Goal: Book appointment/travel/reservation

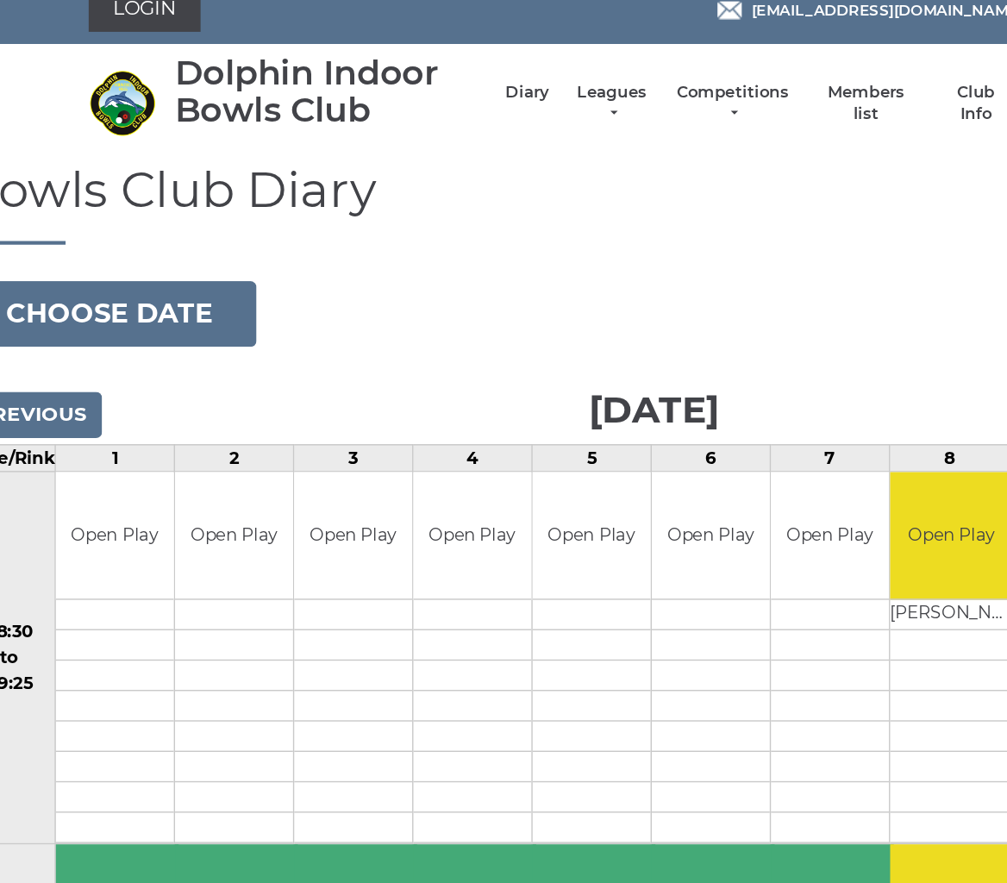
scroll to position [0, 3]
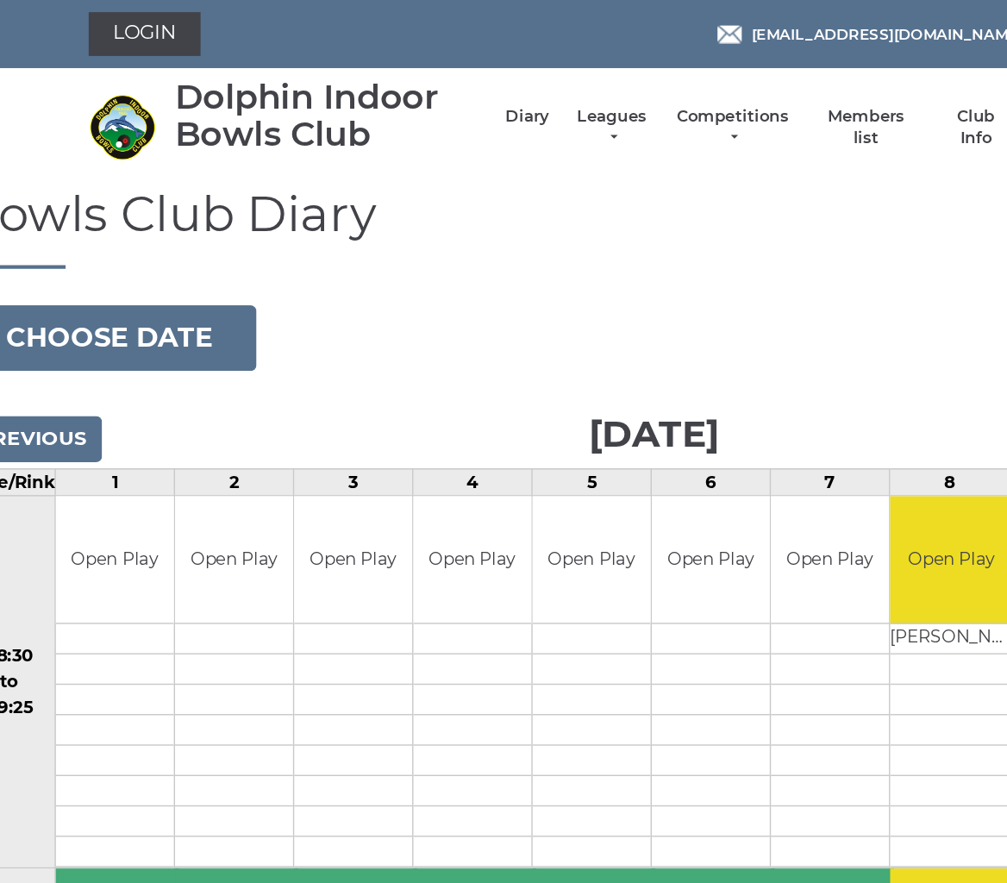
click at [116, 241] on button "Choose date" at bounding box center [113, 239] width 209 height 47
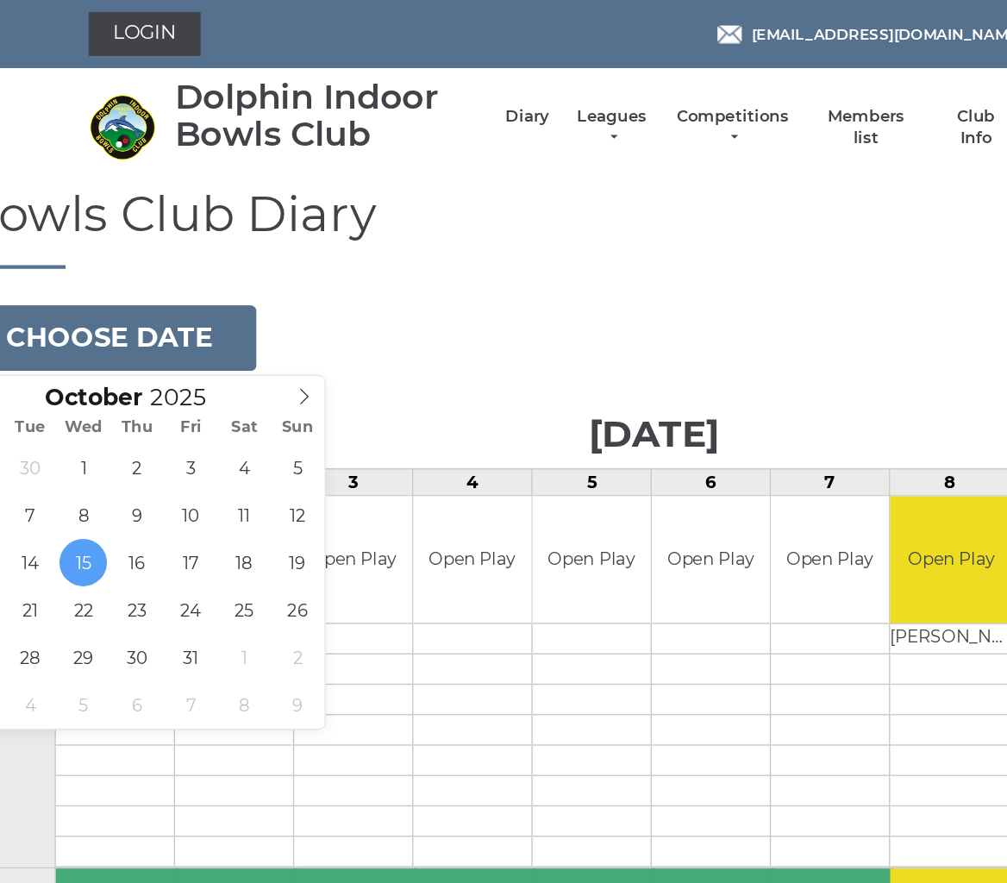
type input "2025-10-26"
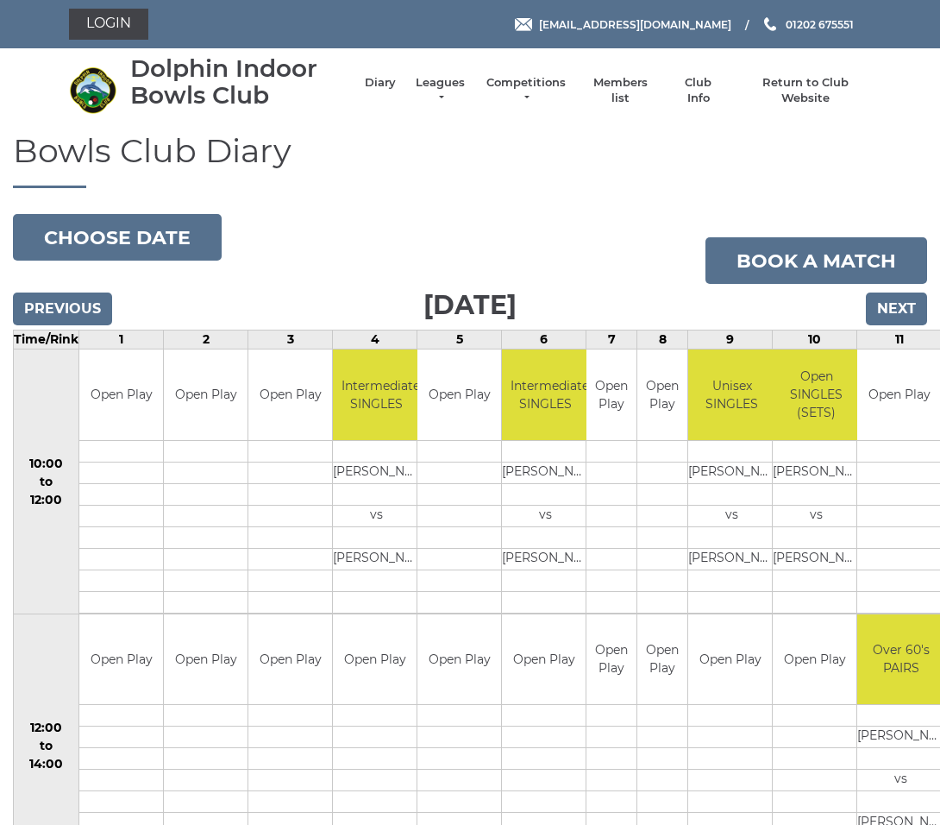
click at [54, 305] on input "Previous" at bounding box center [62, 308] width 99 height 33
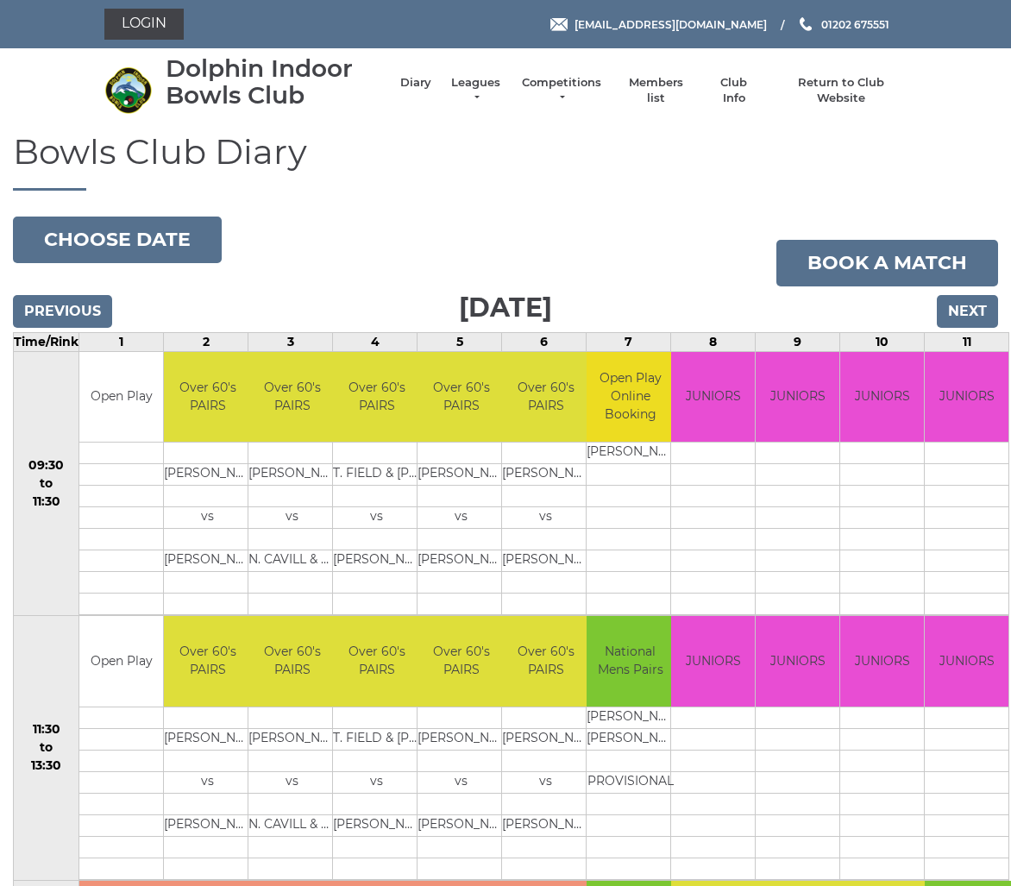
click at [141, 232] on button "Choose date" at bounding box center [117, 239] width 209 height 47
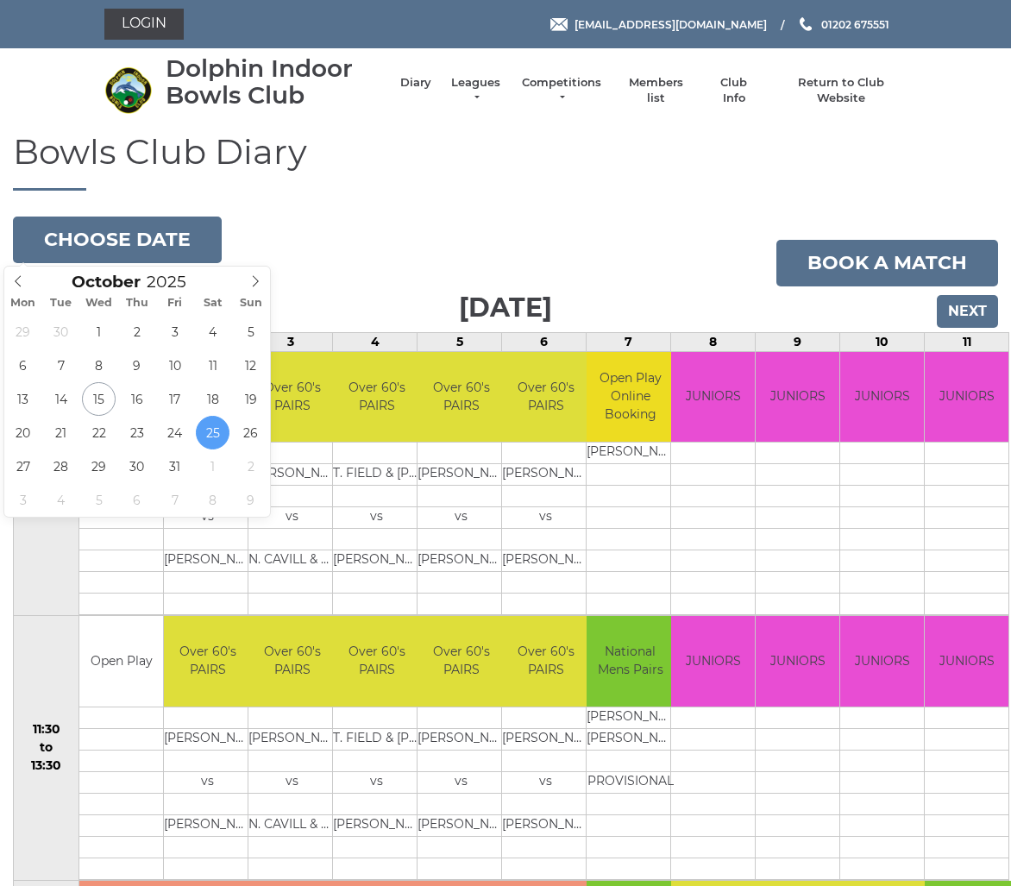
type input "2025-10-15"
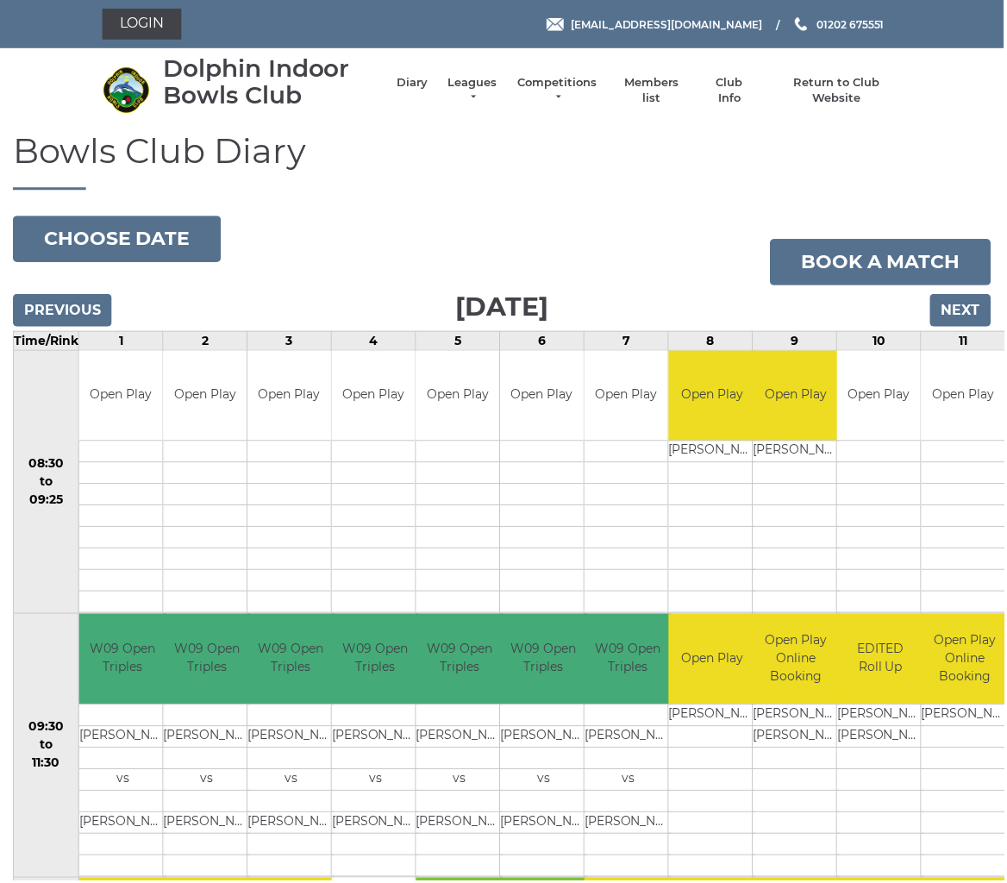
click at [960, 309] on input "Next" at bounding box center [963, 311] width 61 height 33
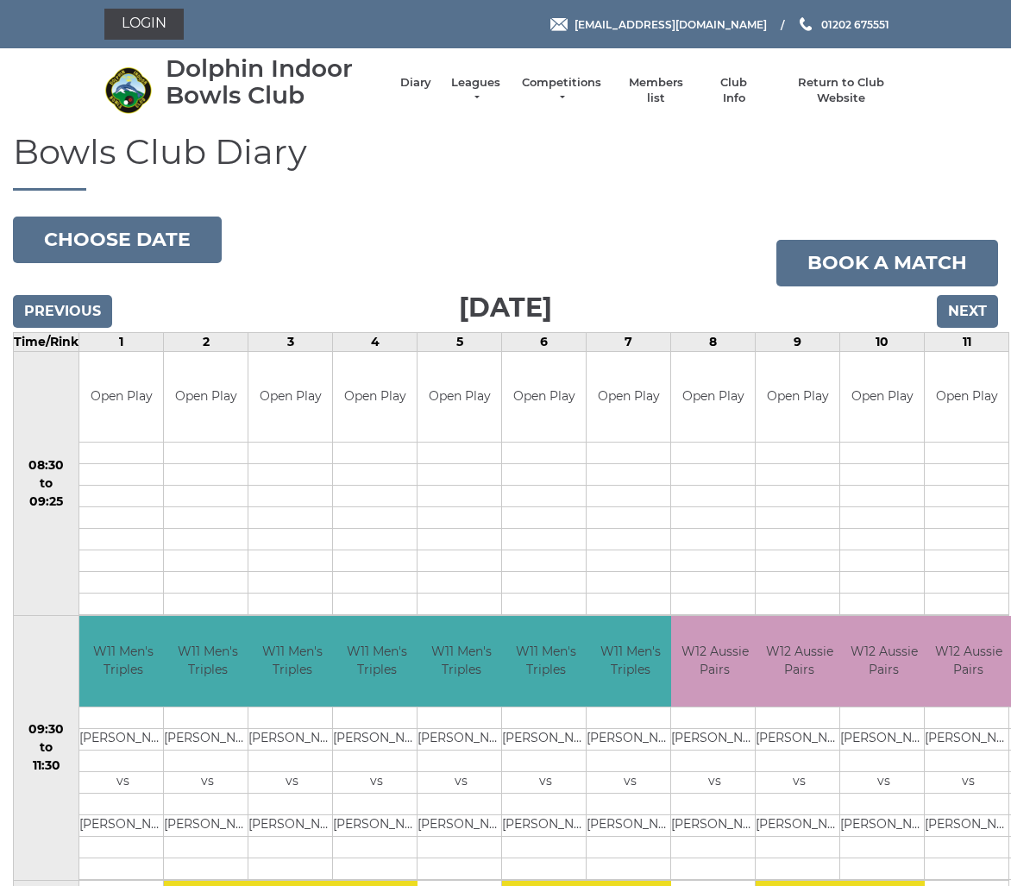
click at [969, 314] on input "Next" at bounding box center [967, 311] width 61 height 33
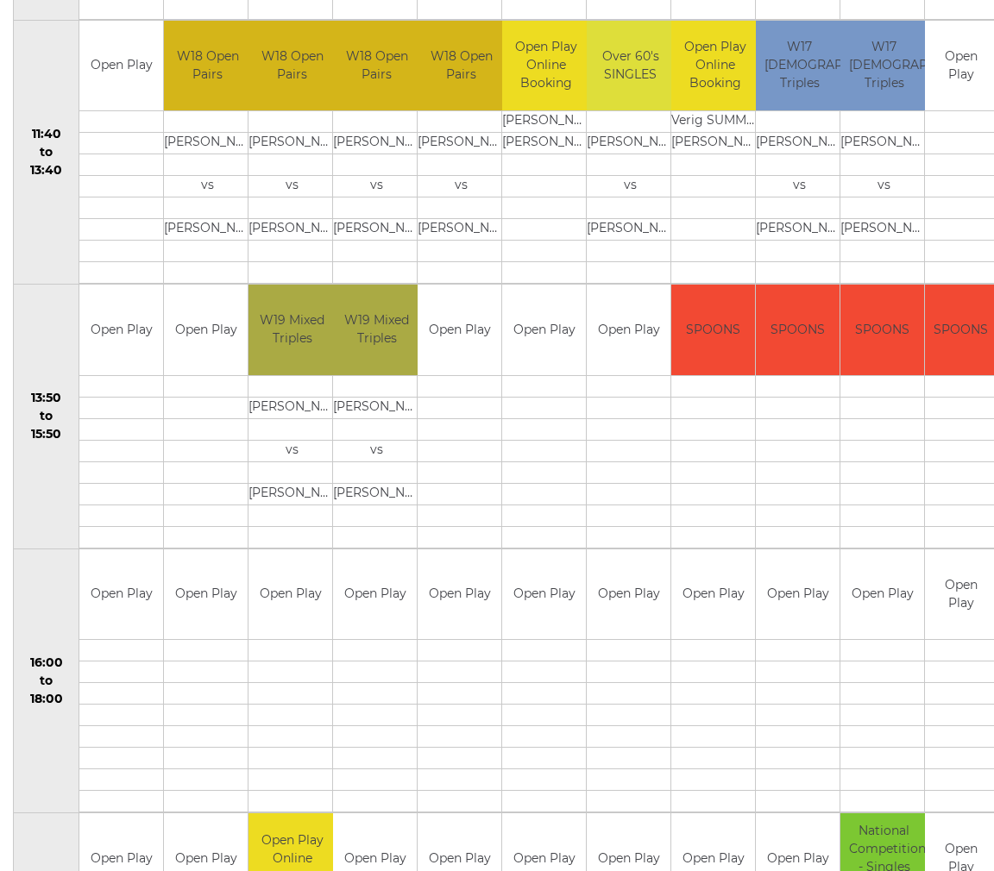
scroll to position [859, 0]
